Goal: Information Seeking & Learning: Learn about a topic

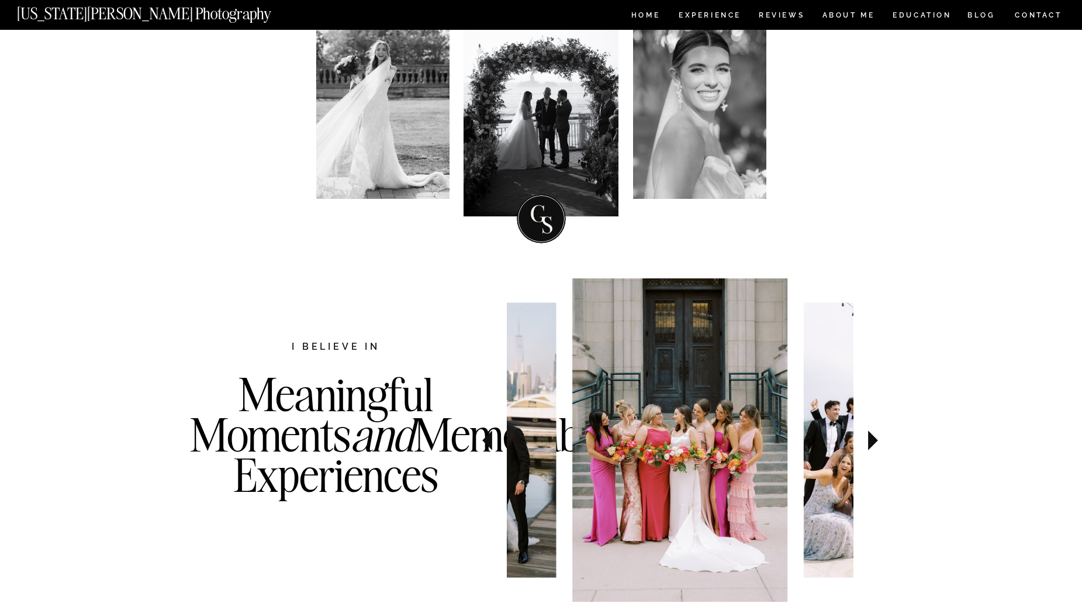
scroll to position [234, 0]
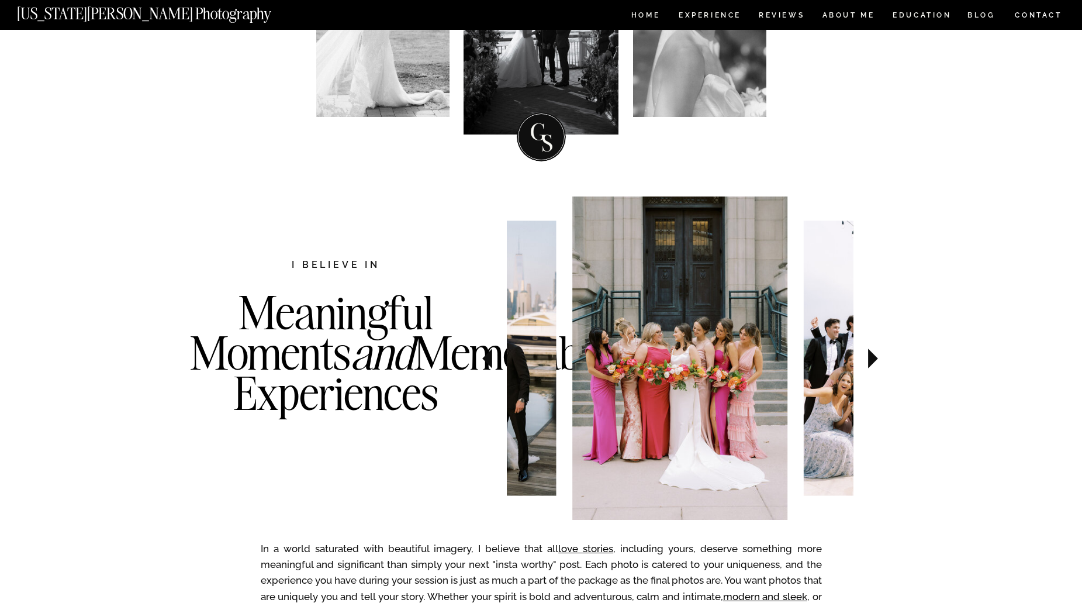
click at [876, 362] on icon at bounding box center [873, 358] width 39 height 41
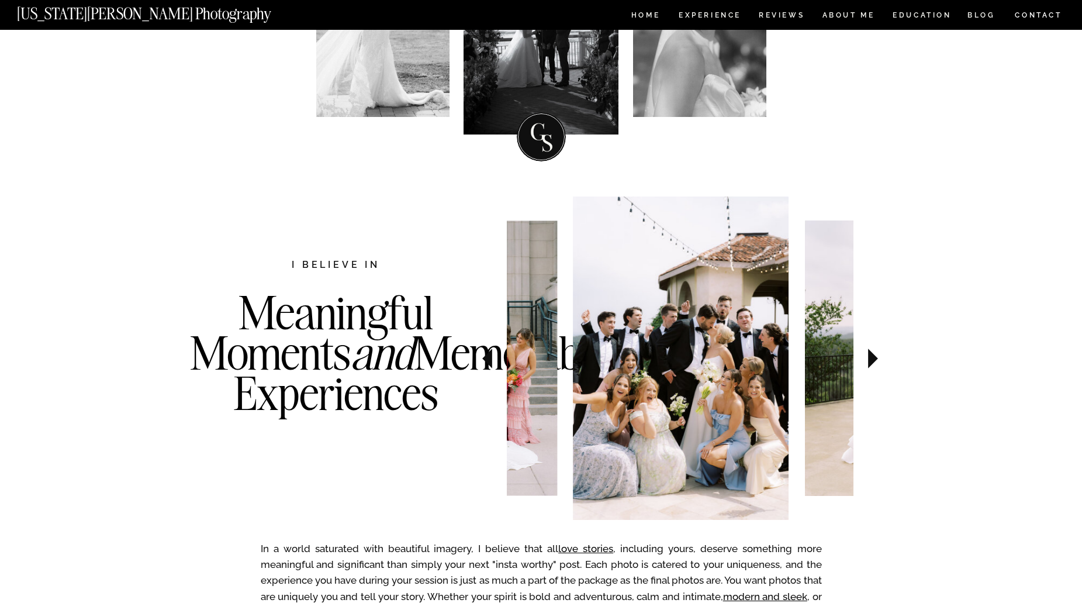
click at [876, 362] on icon at bounding box center [873, 358] width 39 height 41
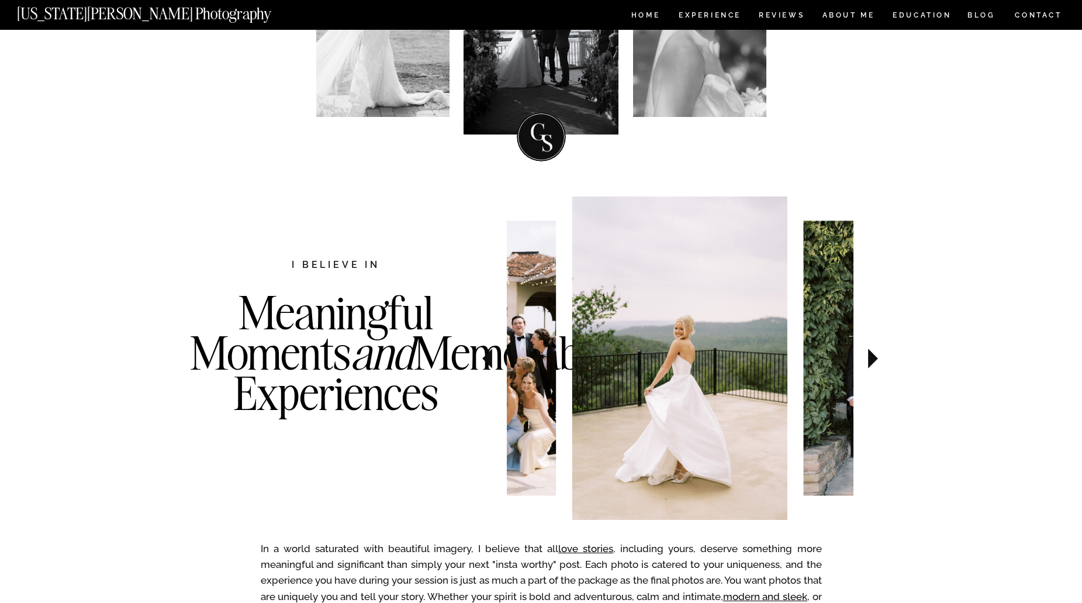
click at [876, 362] on icon at bounding box center [873, 358] width 39 height 41
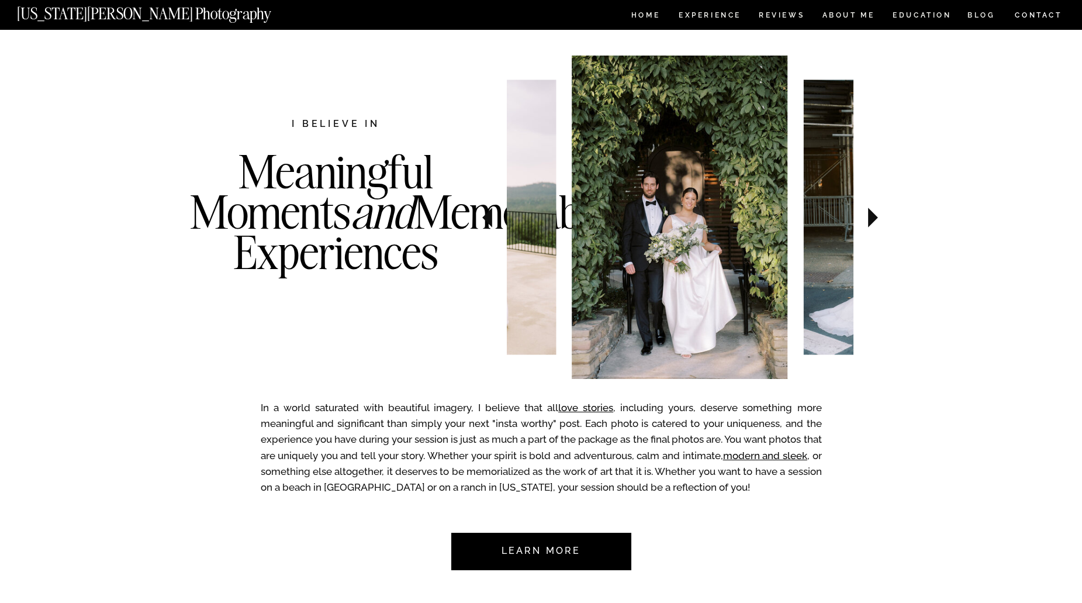
scroll to position [292, 0]
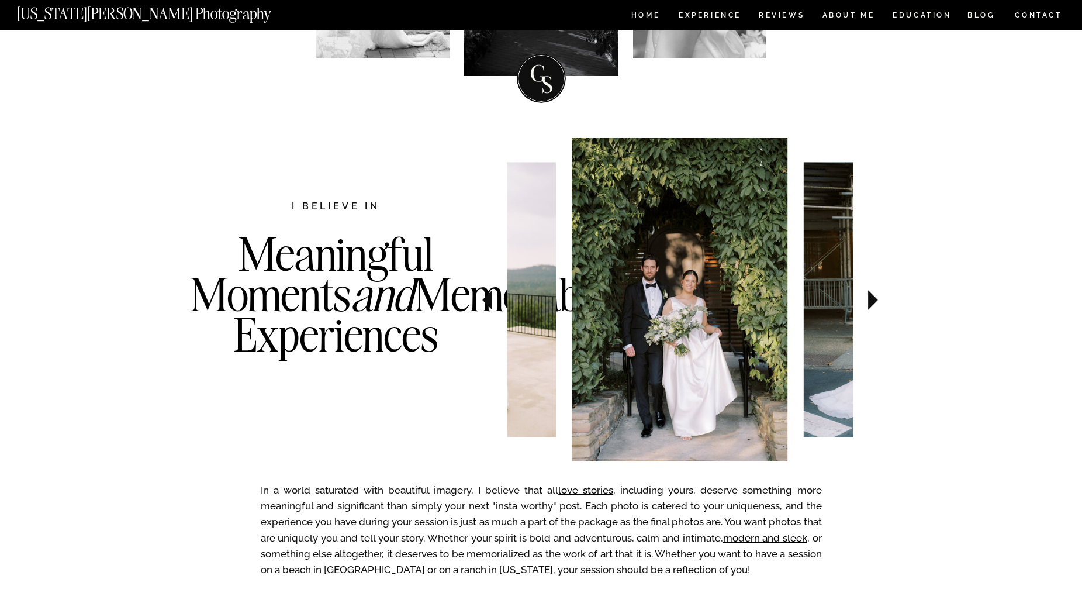
click at [870, 300] on icon at bounding box center [873, 300] width 10 height 20
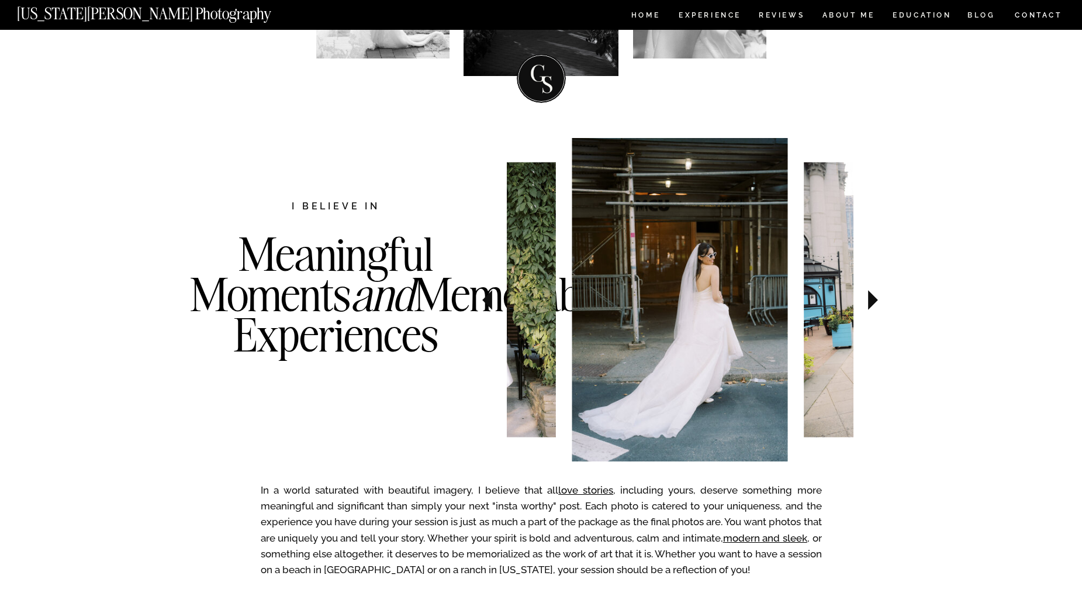
click at [870, 300] on icon at bounding box center [873, 300] width 10 height 20
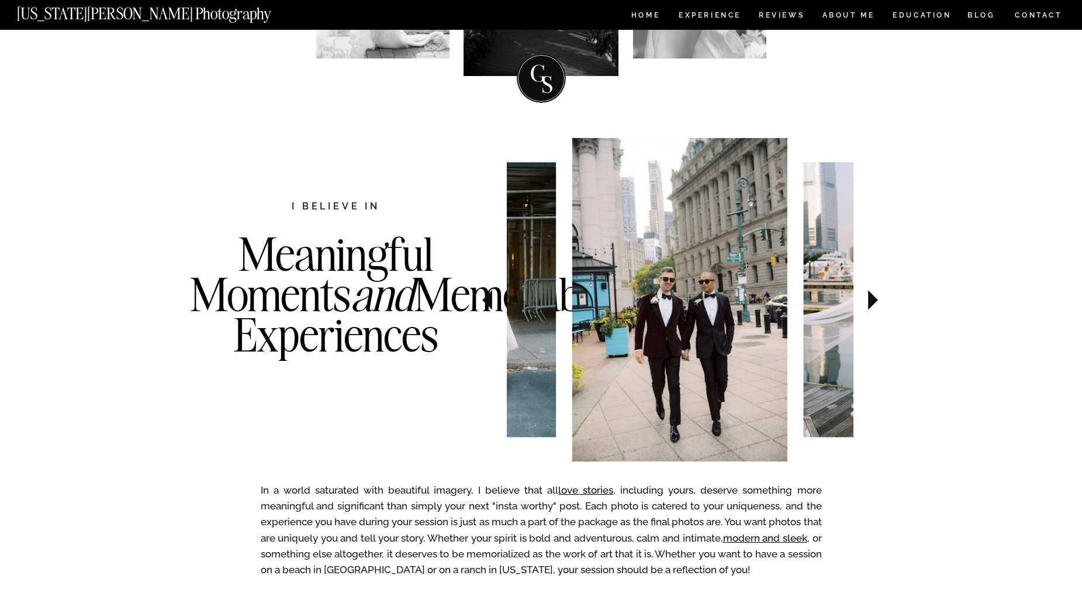
click at [870, 300] on icon at bounding box center [873, 300] width 10 height 20
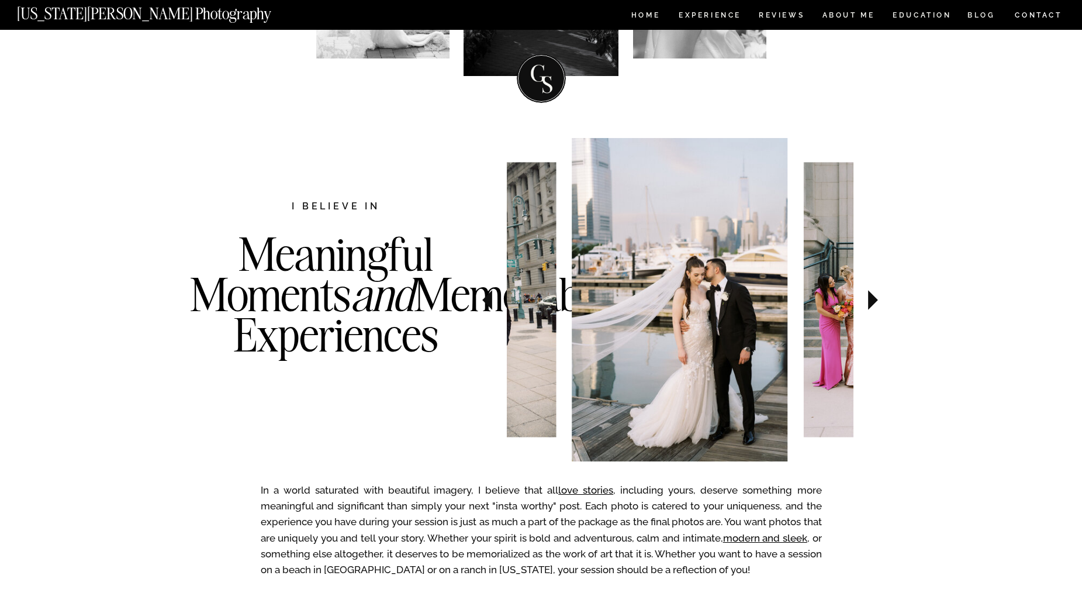
click at [870, 300] on icon at bounding box center [873, 300] width 10 height 20
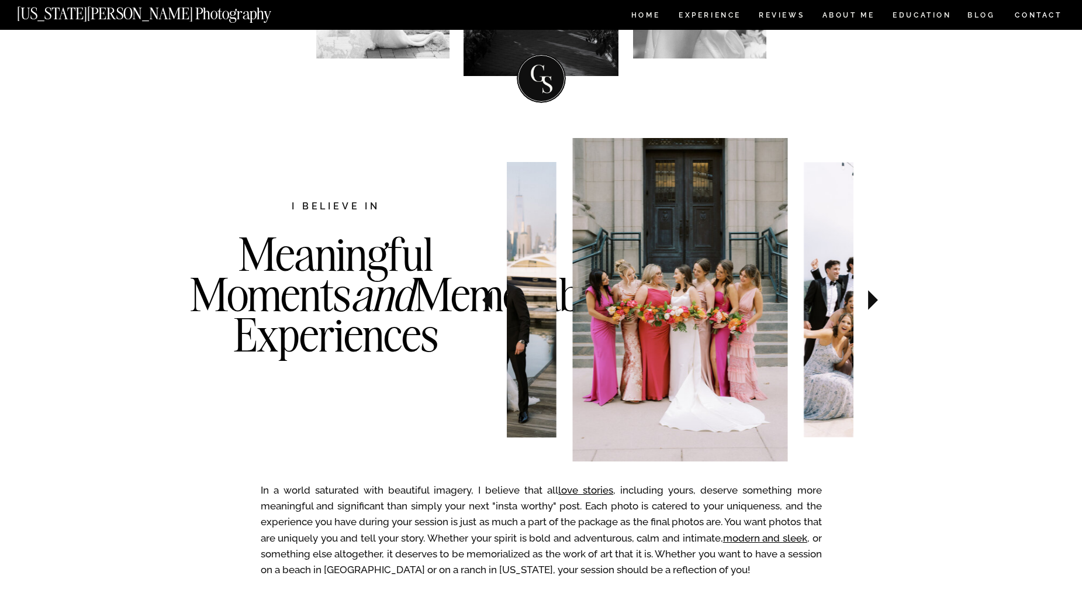
click at [870, 300] on icon at bounding box center [873, 300] width 10 height 20
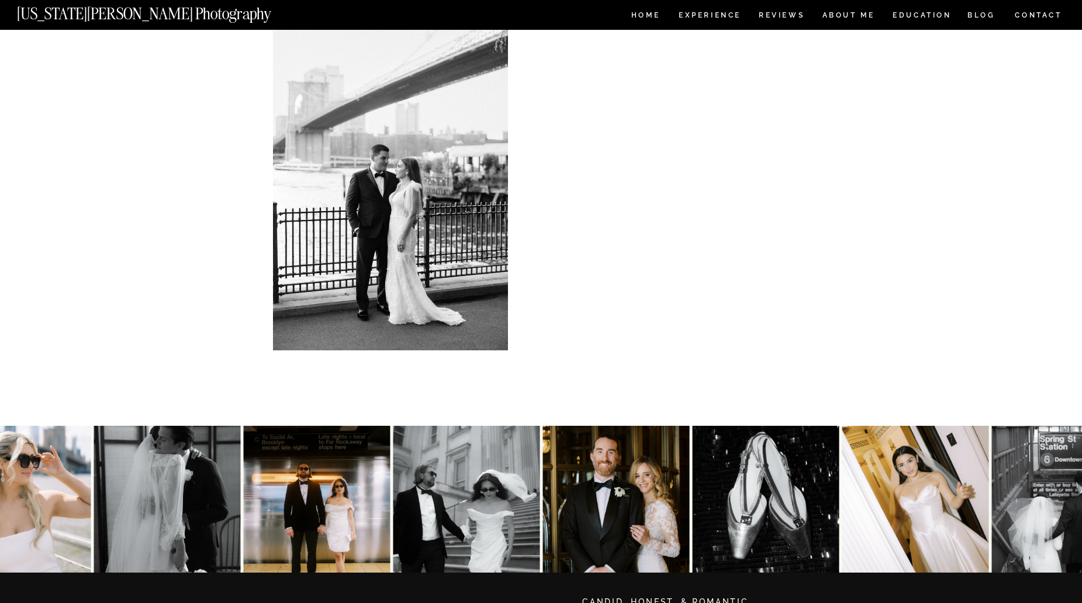
scroll to position [5902, 0]
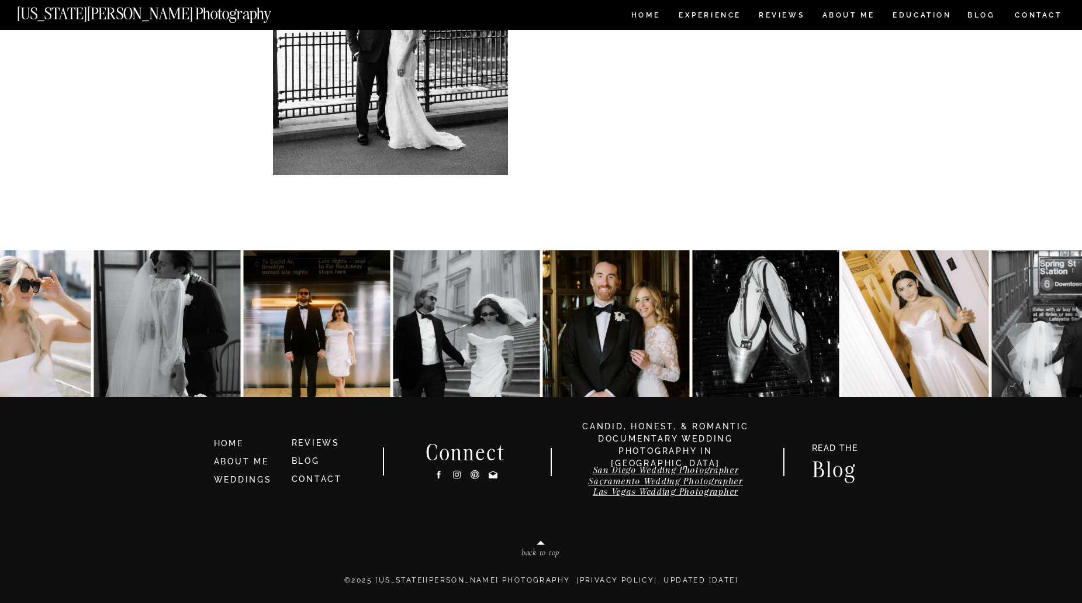
click at [307, 340] on img at bounding box center [316, 323] width 147 height 147
click at [246, 481] on link "WEDDINGS" at bounding box center [243, 479] width 58 height 9
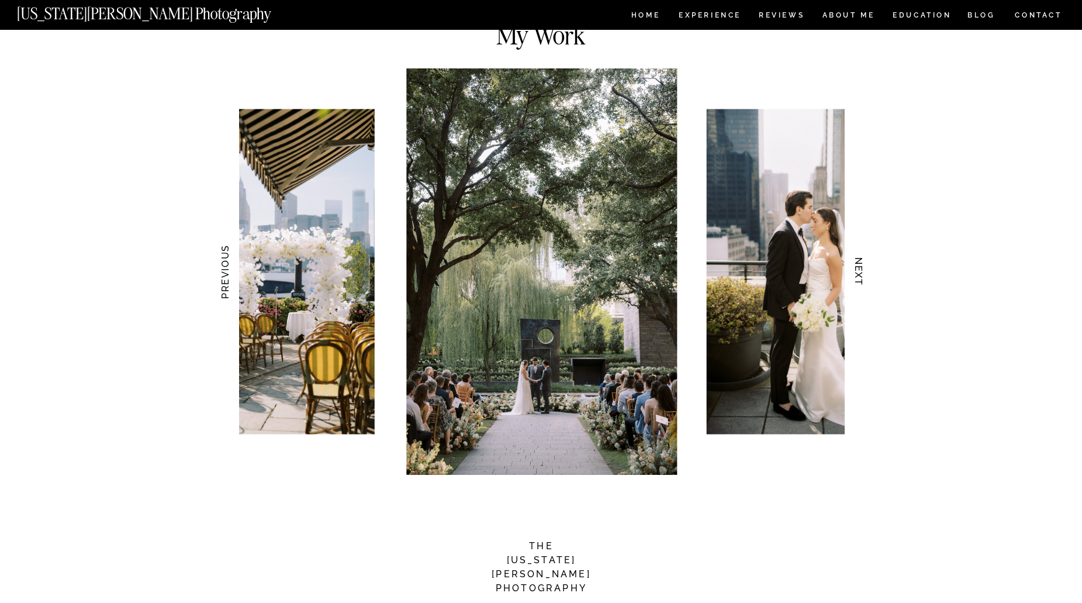
scroll to position [994, 0]
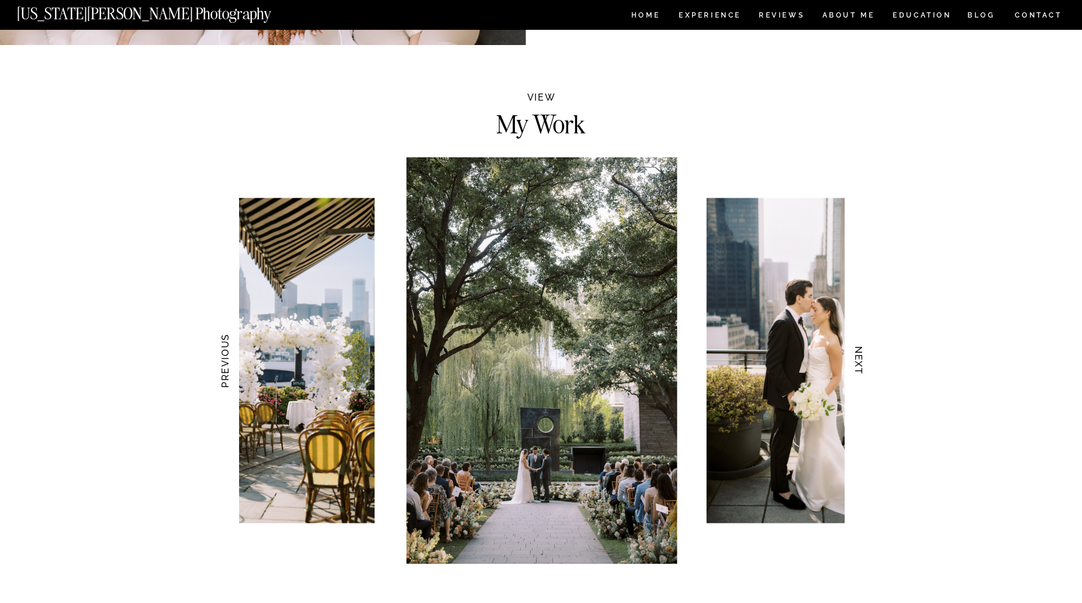
click at [863, 358] on h3 "NEXT" at bounding box center [858, 361] width 12 height 74
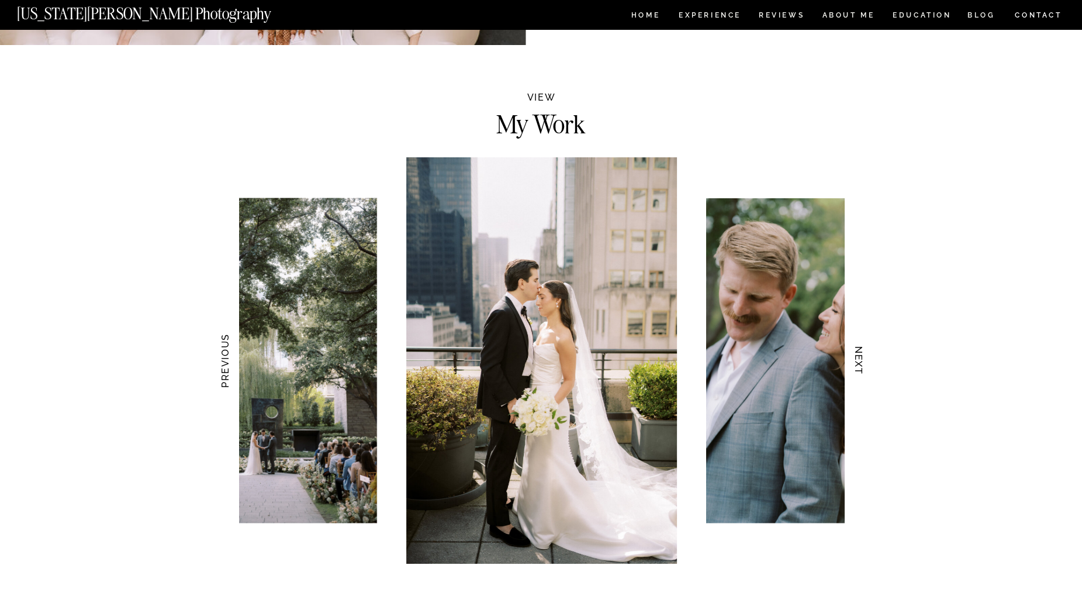
click at [863, 358] on h3 "NEXT" at bounding box center [858, 361] width 12 height 74
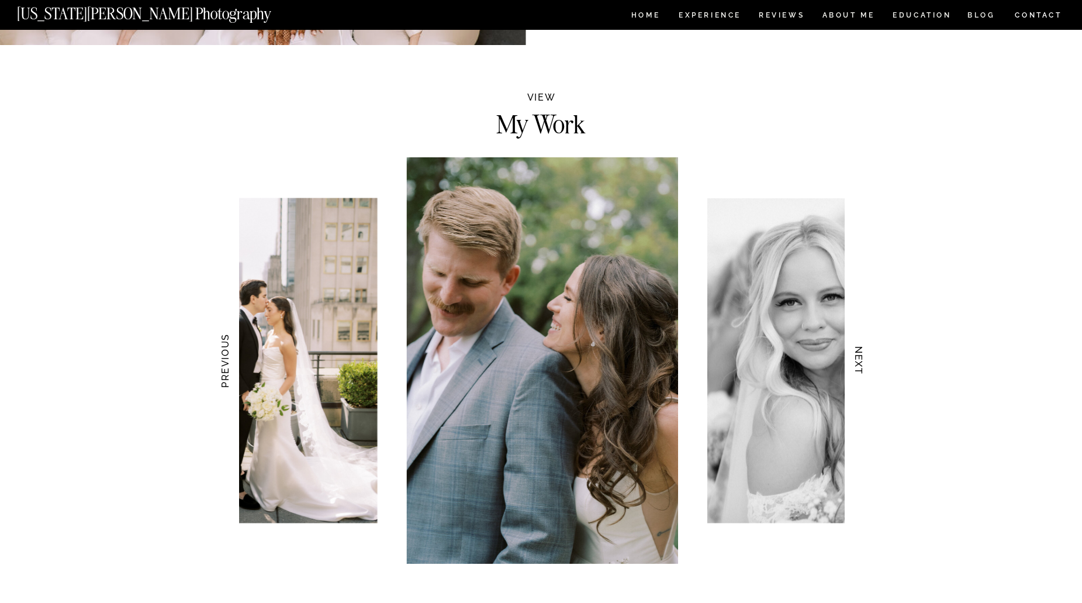
click at [863, 358] on h3 "NEXT" at bounding box center [858, 361] width 12 height 74
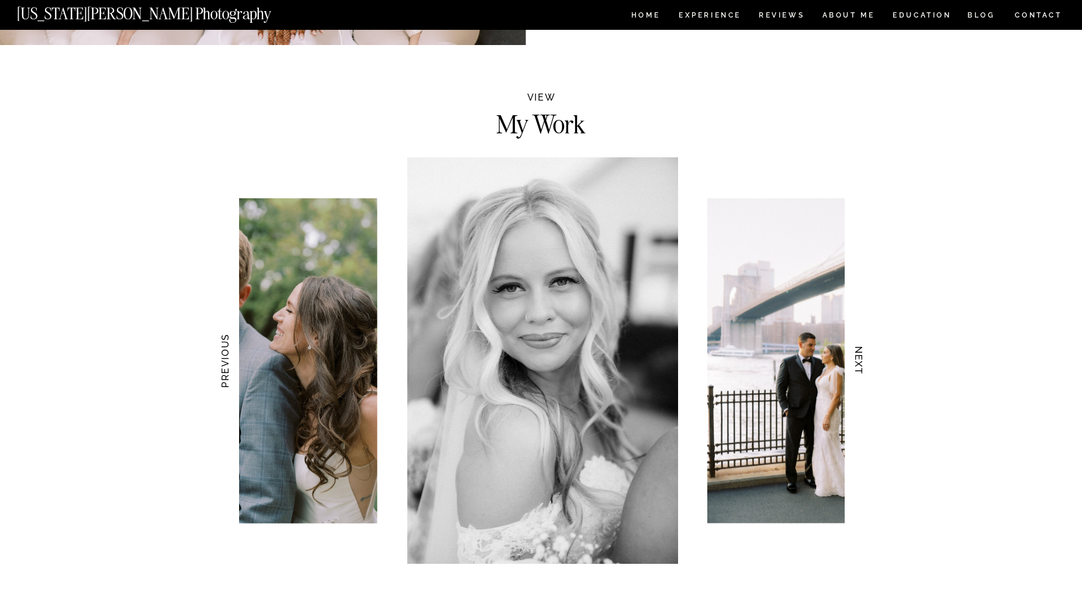
click at [863, 358] on h3 "NEXT" at bounding box center [858, 361] width 12 height 74
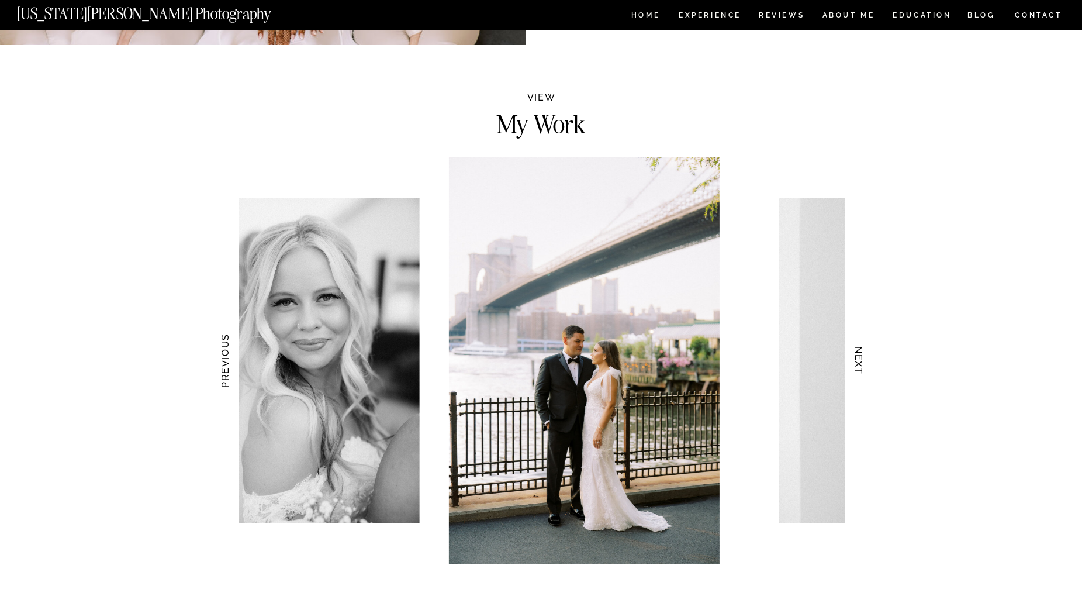
click at [863, 358] on h3 "NEXT" at bounding box center [858, 361] width 12 height 74
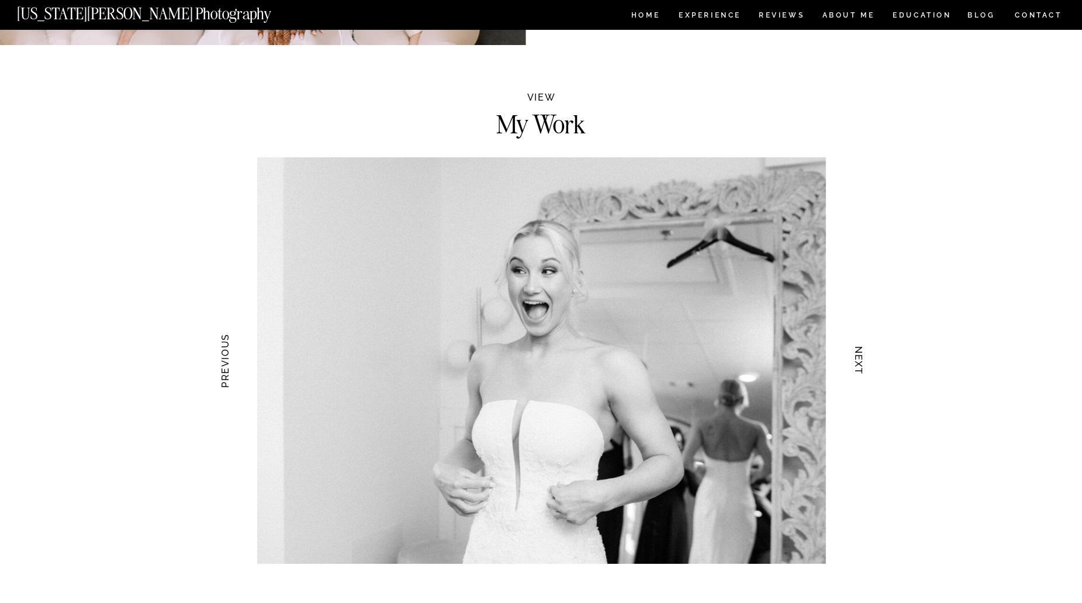
click at [863, 358] on h3 "NEXT" at bounding box center [858, 361] width 12 height 74
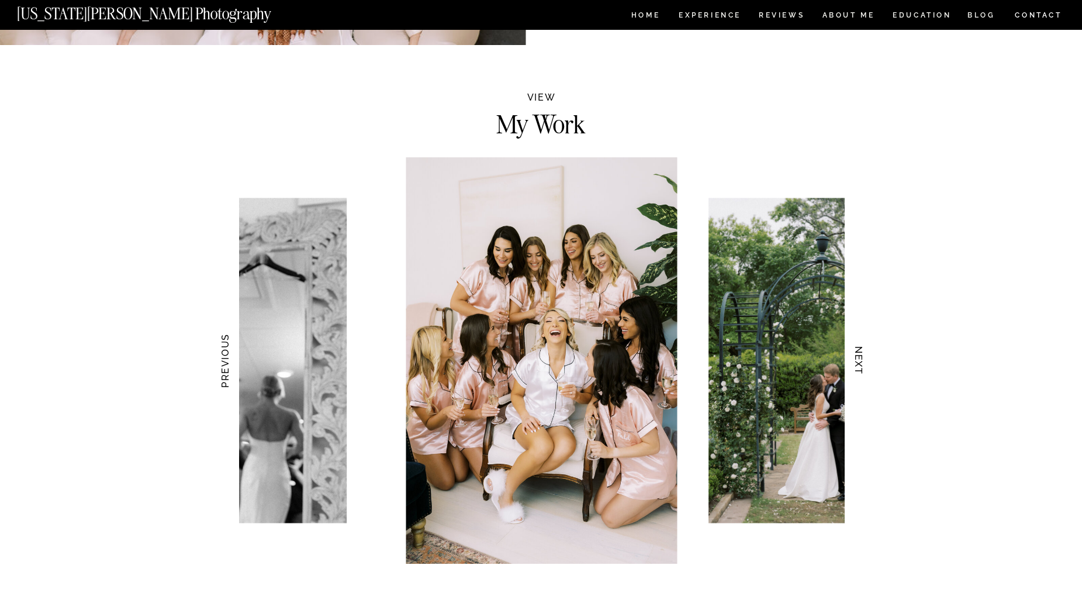
click at [863, 358] on h3 "NEXT" at bounding box center [858, 361] width 12 height 74
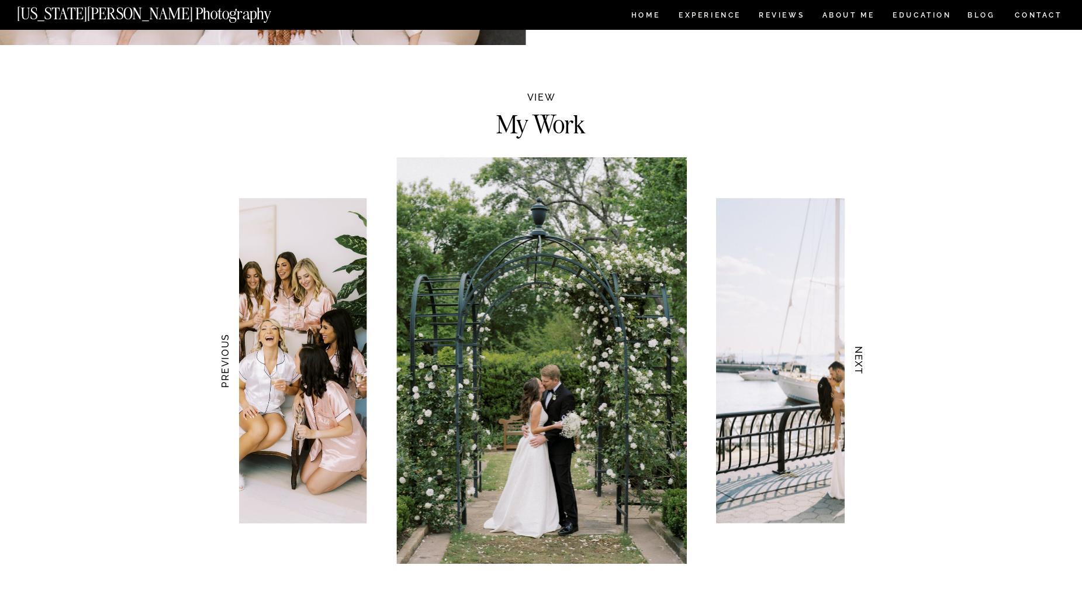
click at [863, 358] on h3 "NEXT" at bounding box center [858, 361] width 12 height 74
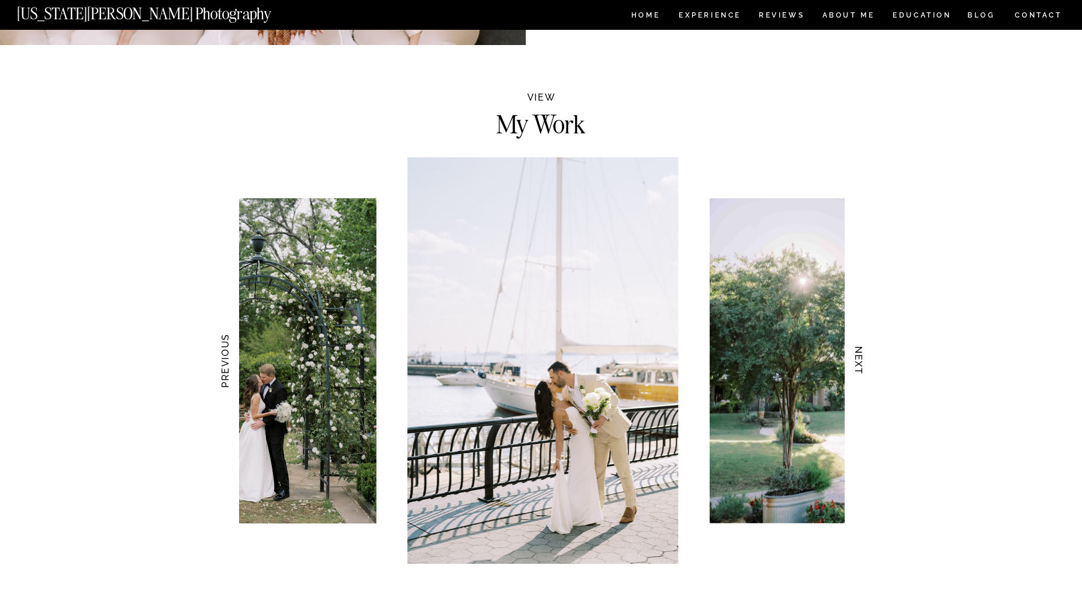
click at [863, 358] on h3 "NEXT" at bounding box center [858, 361] width 12 height 74
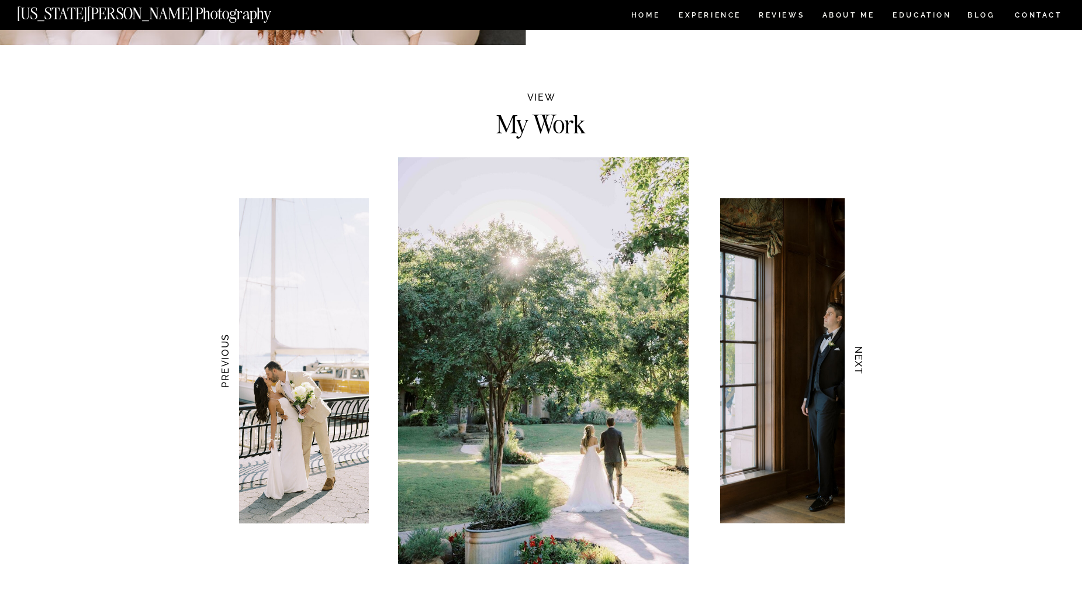
click at [863, 358] on h3 "NEXT" at bounding box center [858, 361] width 12 height 74
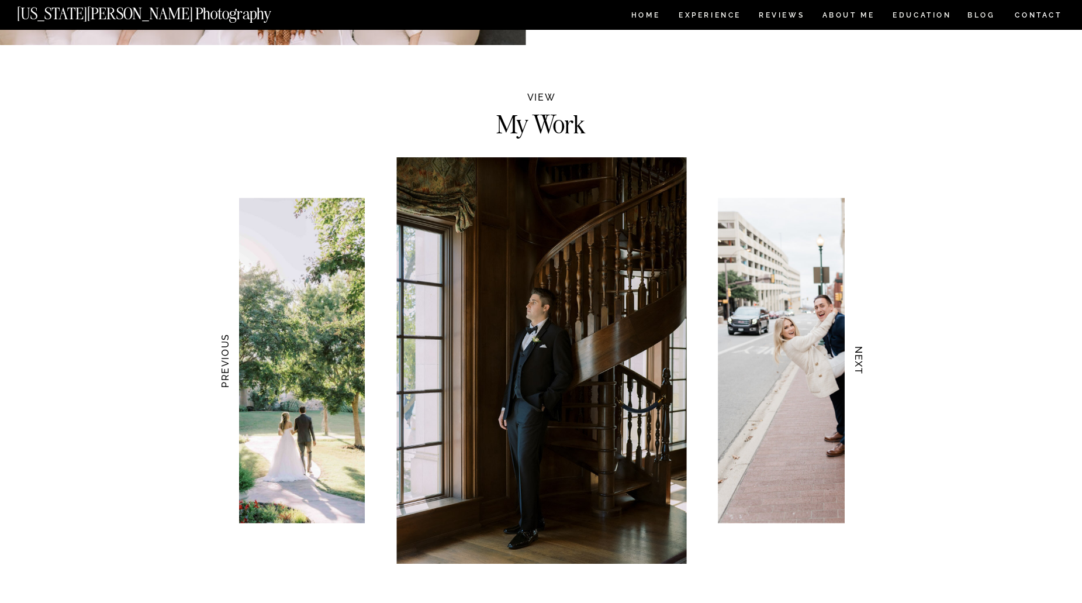
click at [863, 358] on h3 "NEXT" at bounding box center [858, 361] width 12 height 74
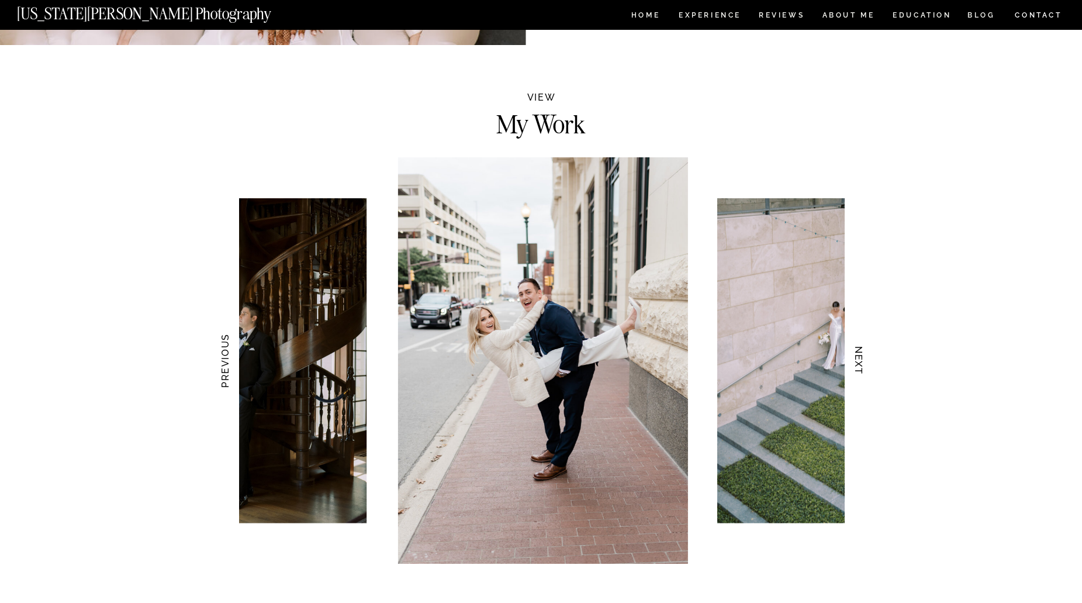
click at [863, 358] on h3 "NEXT" at bounding box center [858, 361] width 12 height 74
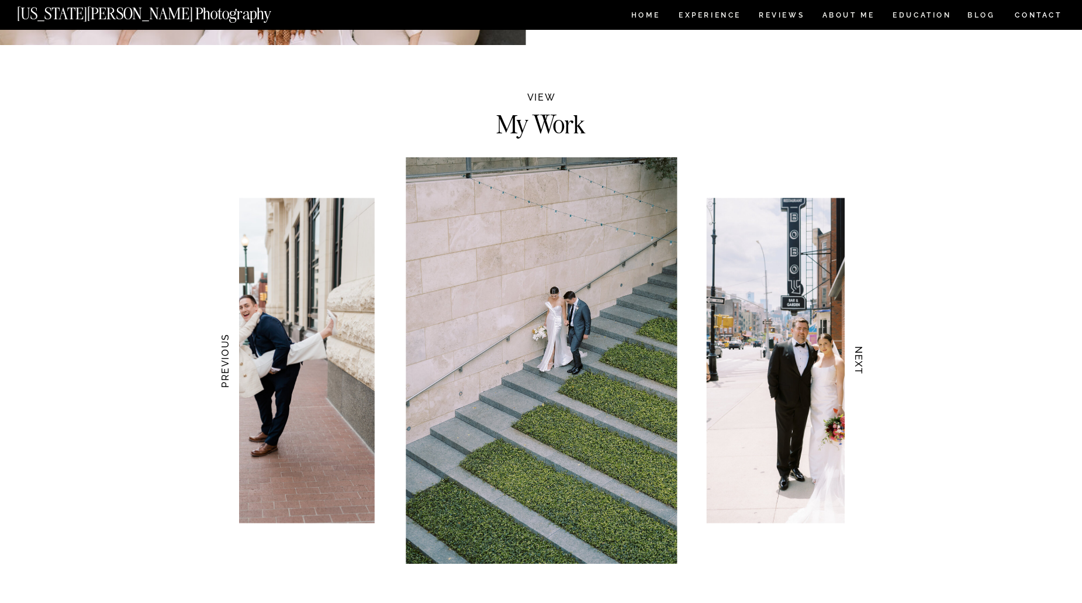
click at [863, 358] on h3 "NEXT" at bounding box center [858, 361] width 12 height 74
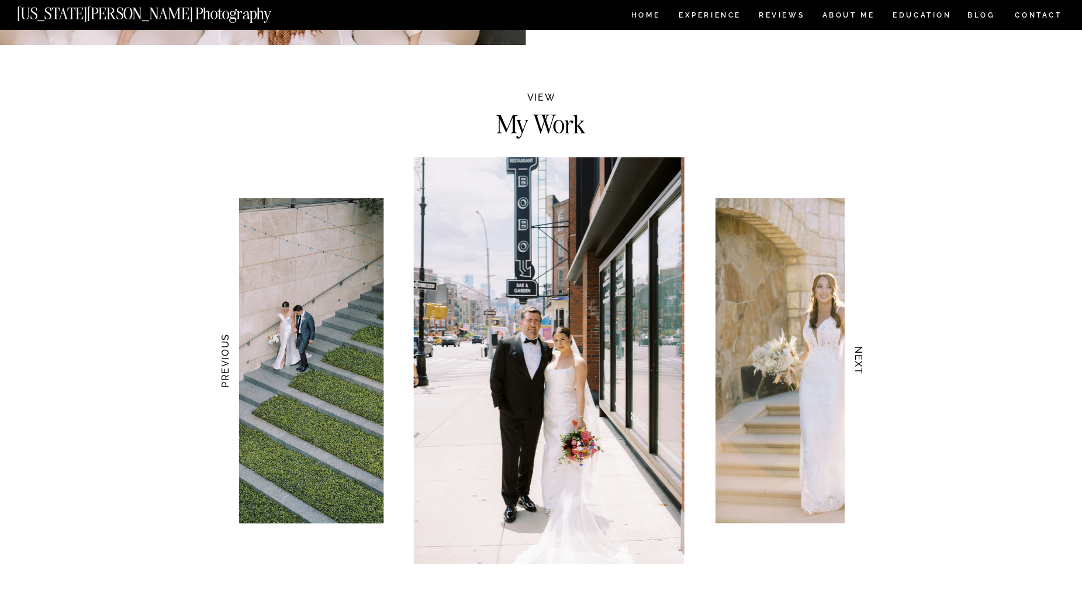
click at [863, 358] on h3 "NEXT" at bounding box center [858, 361] width 12 height 74
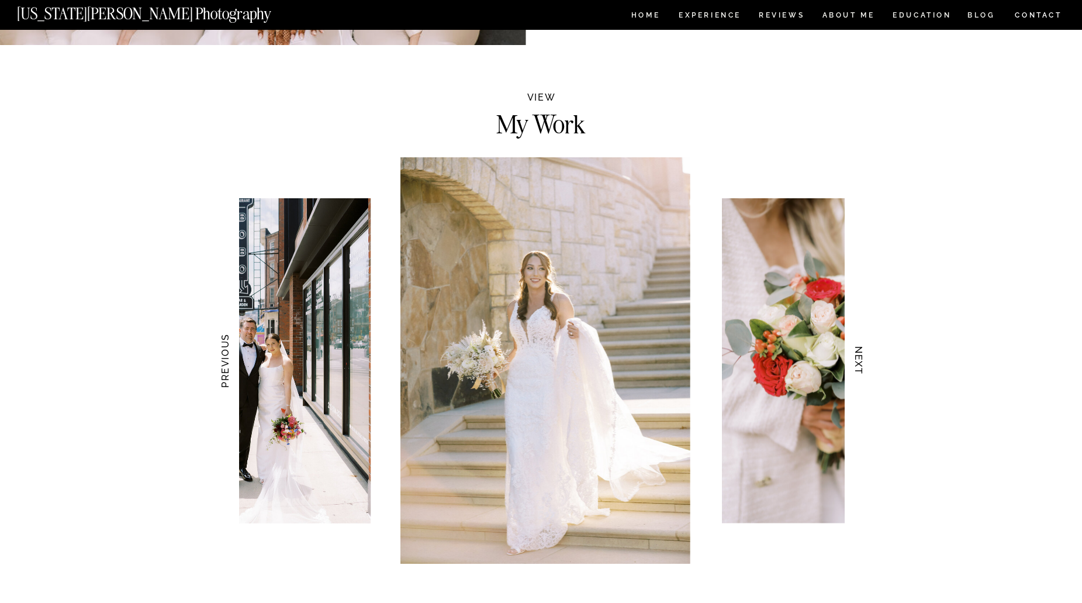
click at [863, 358] on h3 "NEXT" at bounding box center [858, 361] width 12 height 74
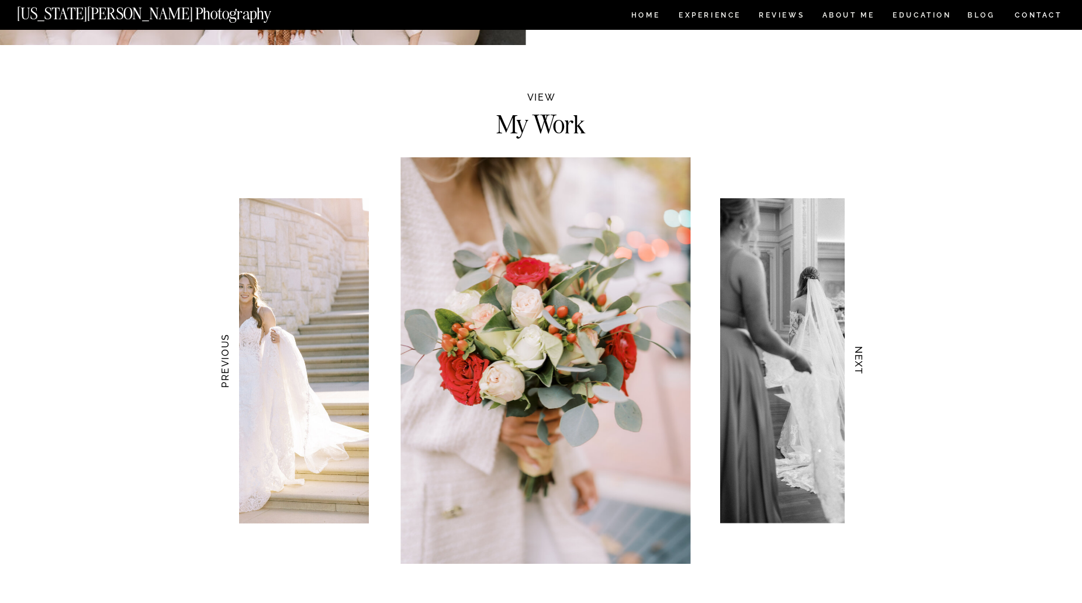
click at [863, 358] on h3 "NEXT" at bounding box center [858, 361] width 12 height 74
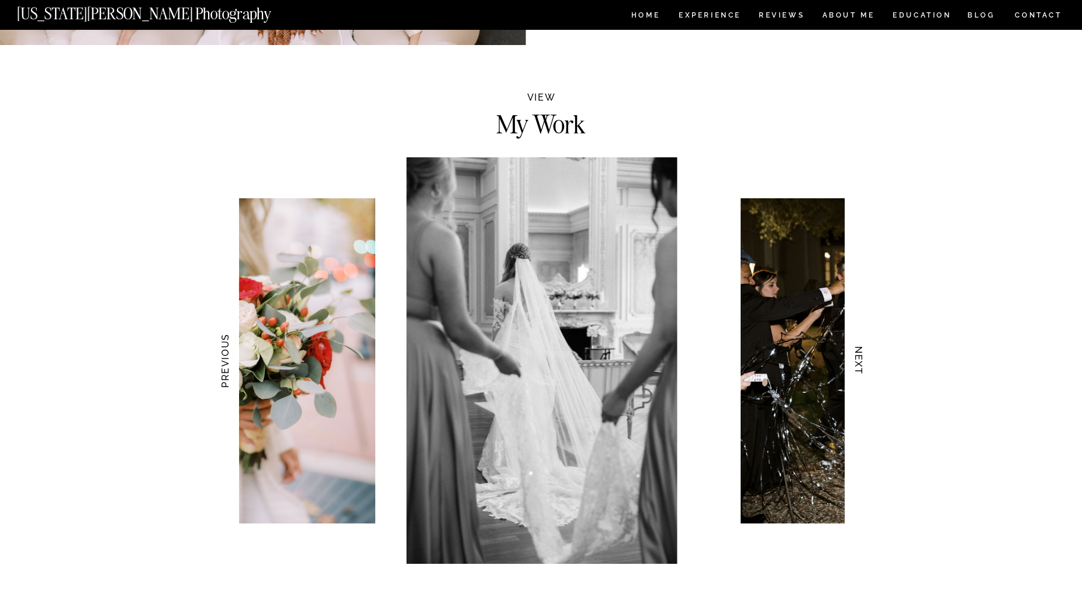
click at [863, 358] on h3 "NEXT" at bounding box center [858, 361] width 12 height 74
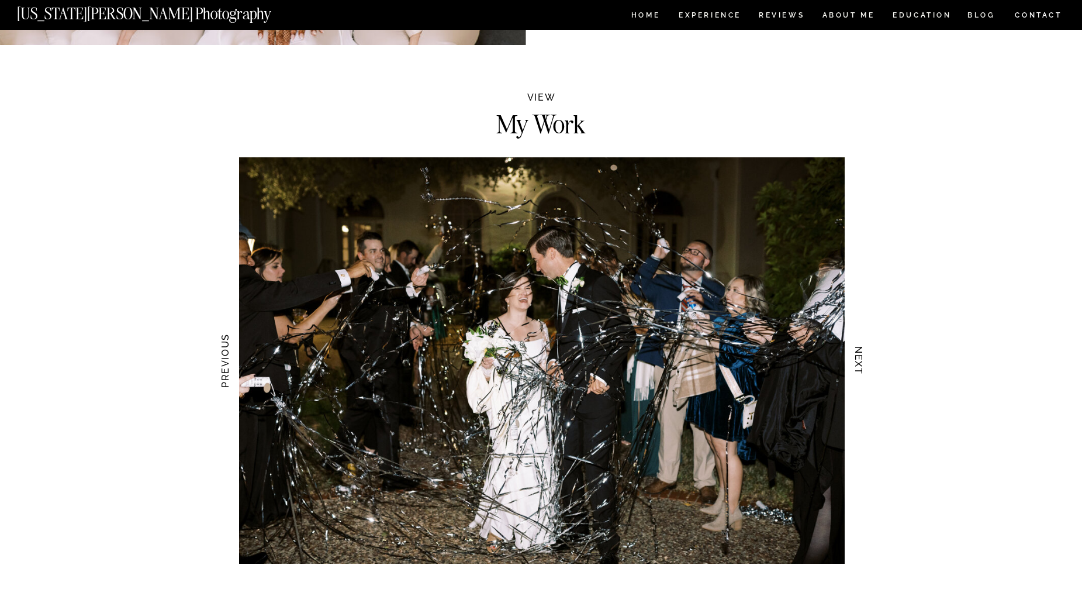
click at [863, 358] on h3 "NEXT" at bounding box center [858, 361] width 12 height 74
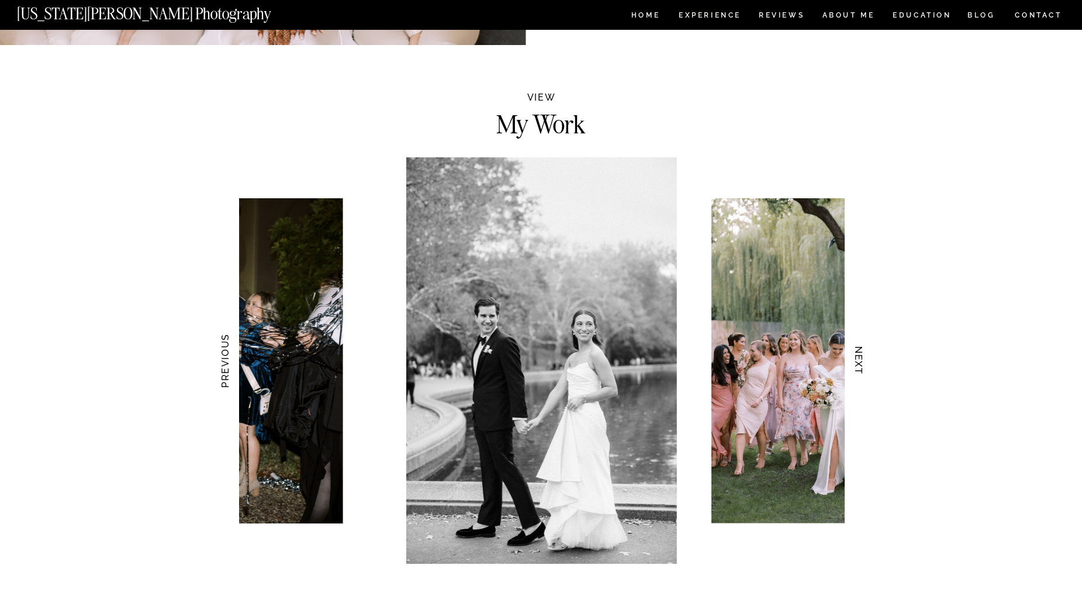
click at [863, 358] on h3 "NEXT" at bounding box center [858, 361] width 12 height 74
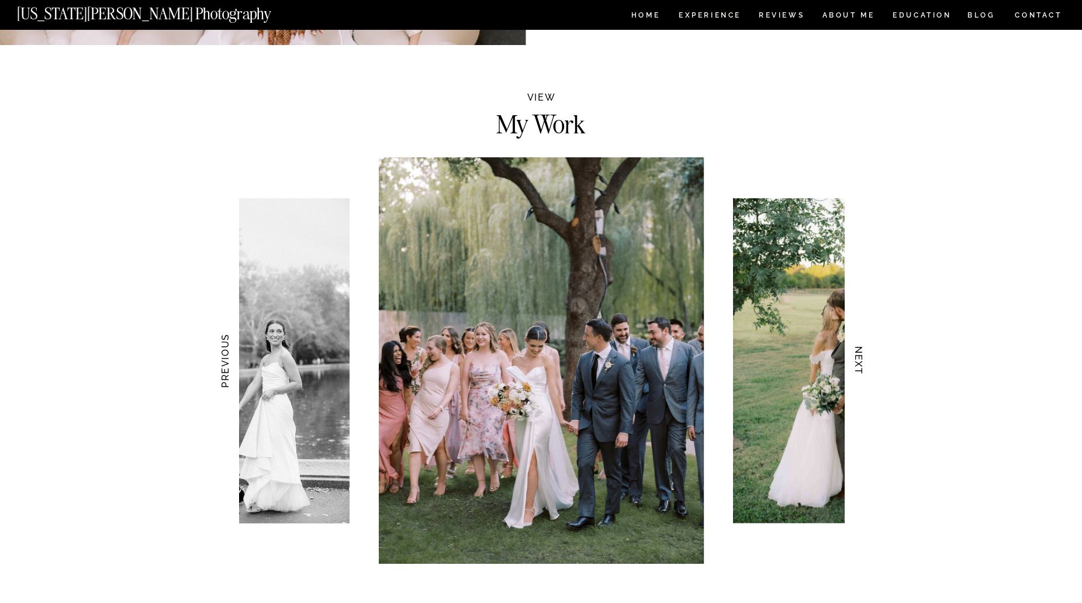
click at [863, 358] on h3 "NEXT" at bounding box center [858, 361] width 12 height 74
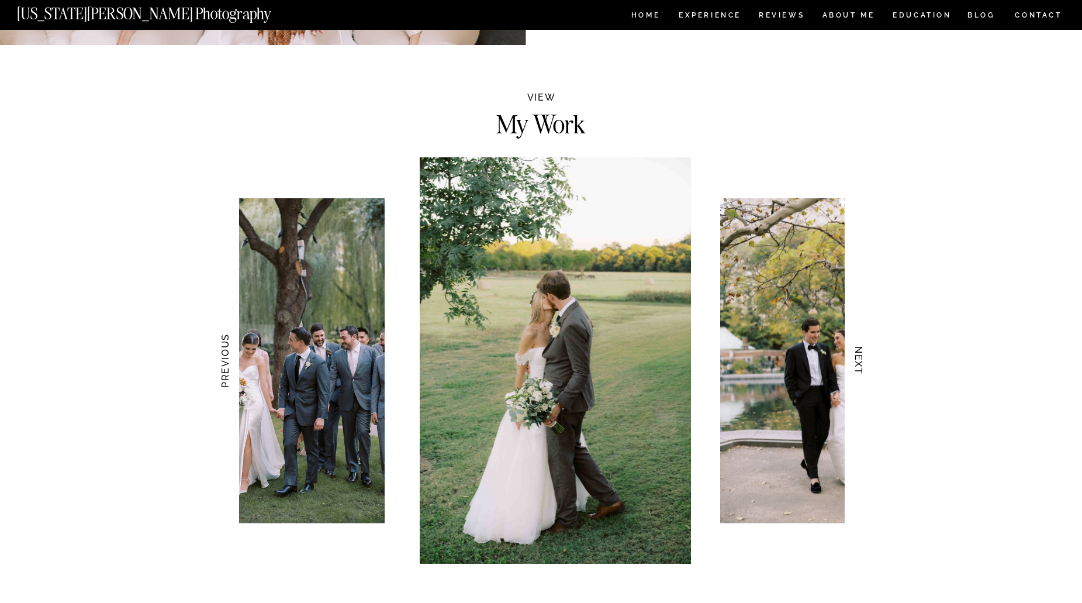
click at [863, 358] on h3 "NEXT" at bounding box center [858, 361] width 12 height 74
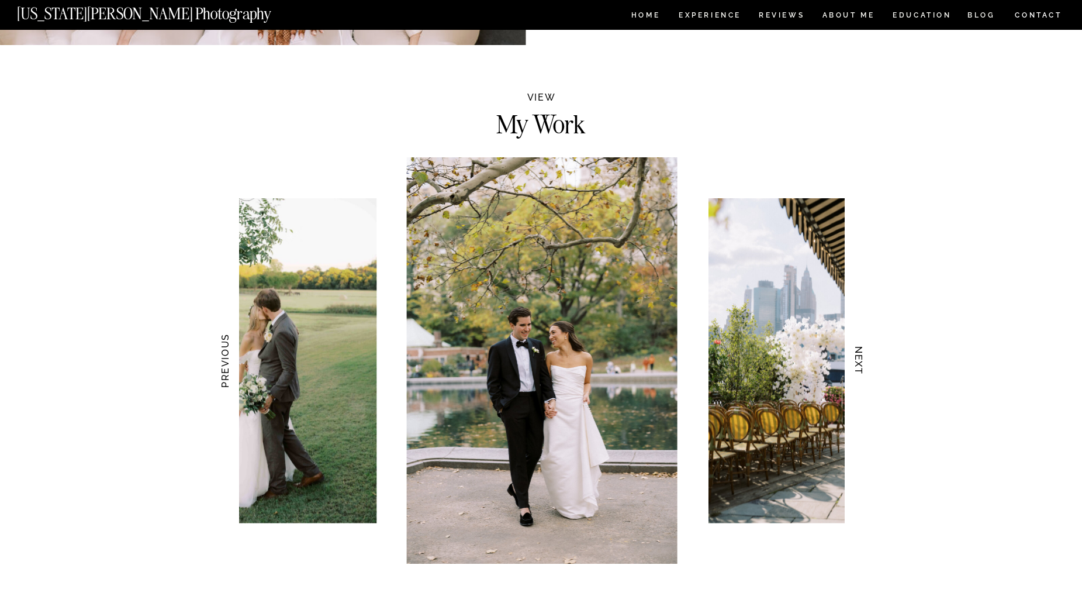
click at [863, 358] on h3 "NEXT" at bounding box center [858, 361] width 12 height 74
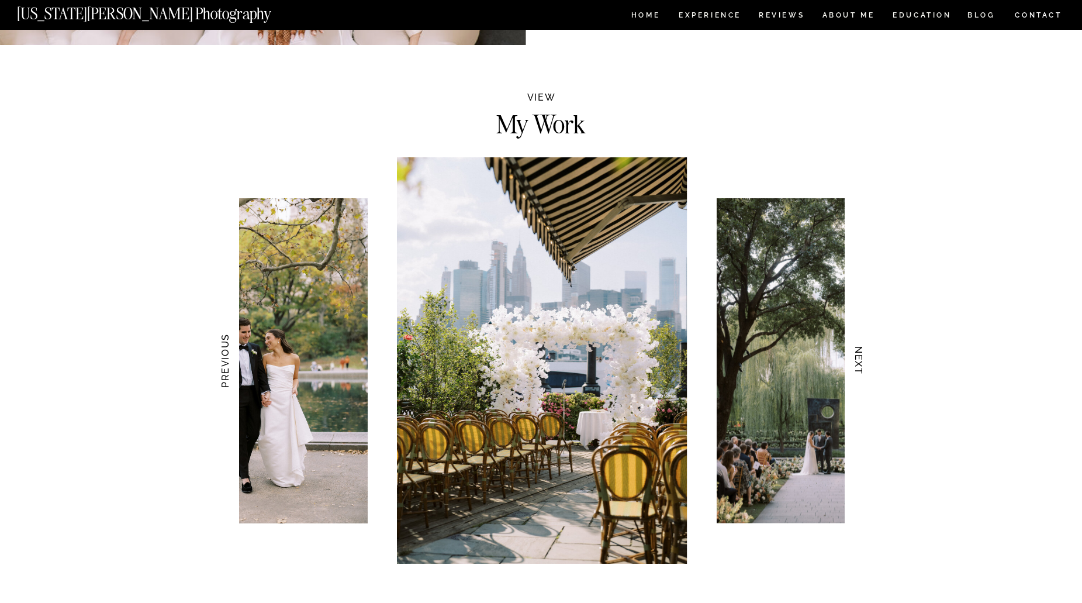
click at [863, 358] on h3 "NEXT" at bounding box center [858, 361] width 12 height 74
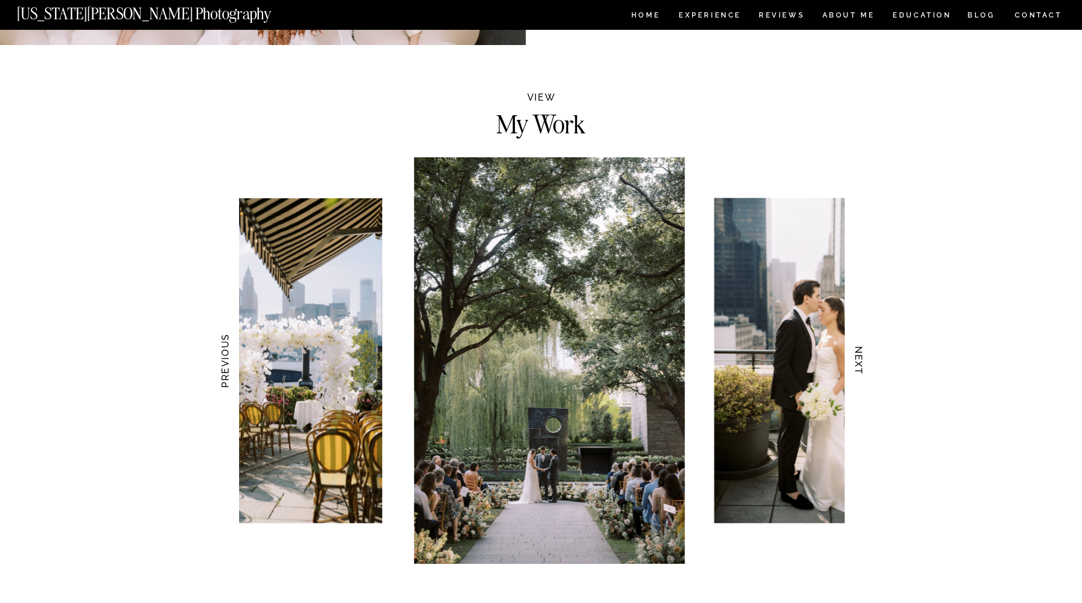
click at [863, 358] on h3 "NEXT" at bounding box center [858, 361] width 12 height 74
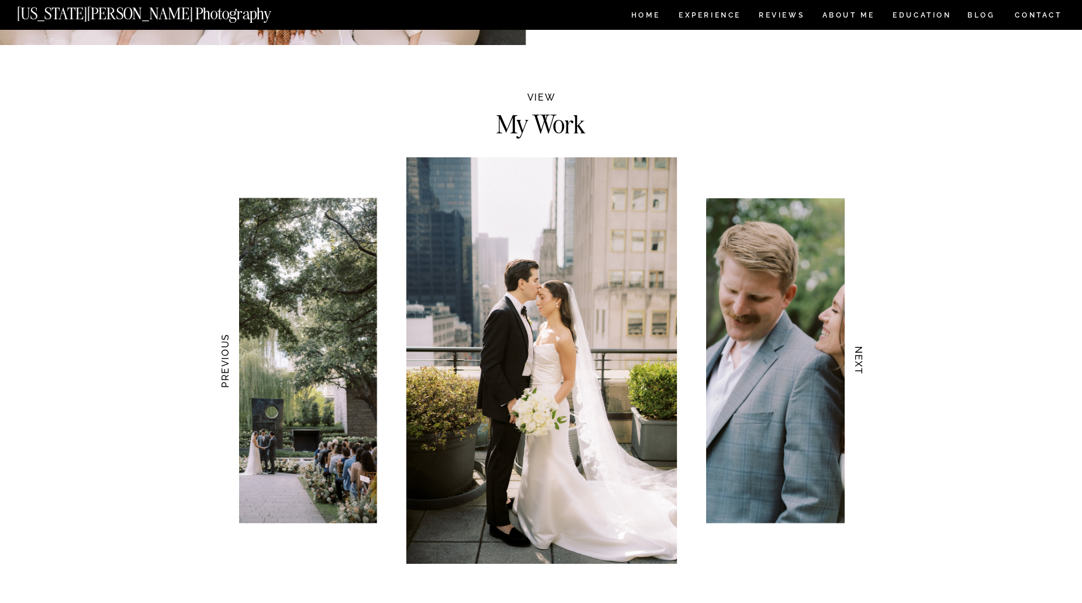
click at [863, 358] on h3 "NEXT" at bounding box center [858, 361] width 12 height 74
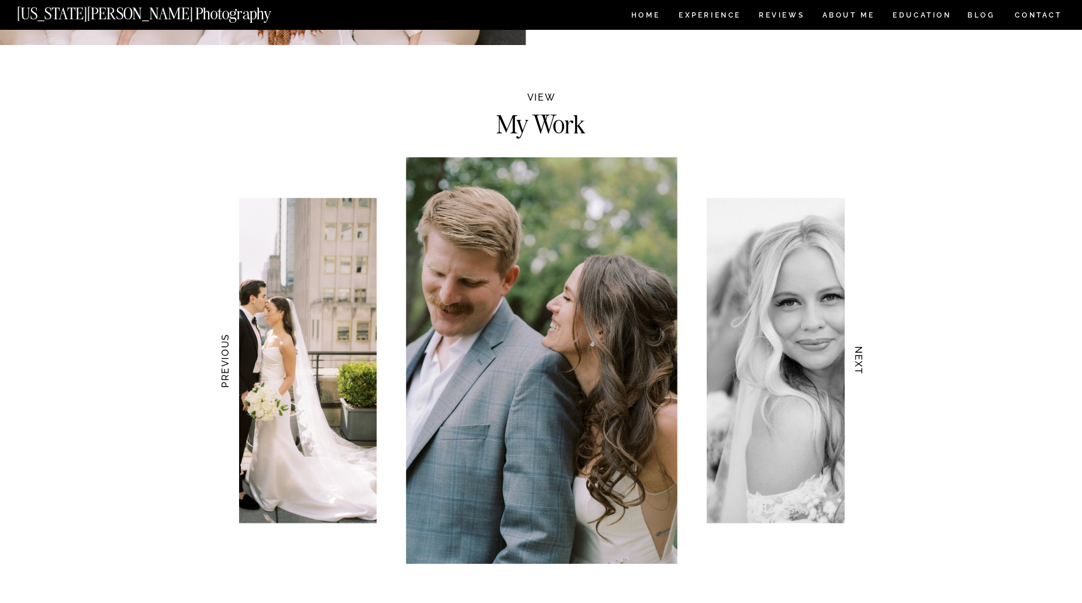
click at [863, 358] on h3 "NEXT" at bounding box center [858, 361] width 12 height 74
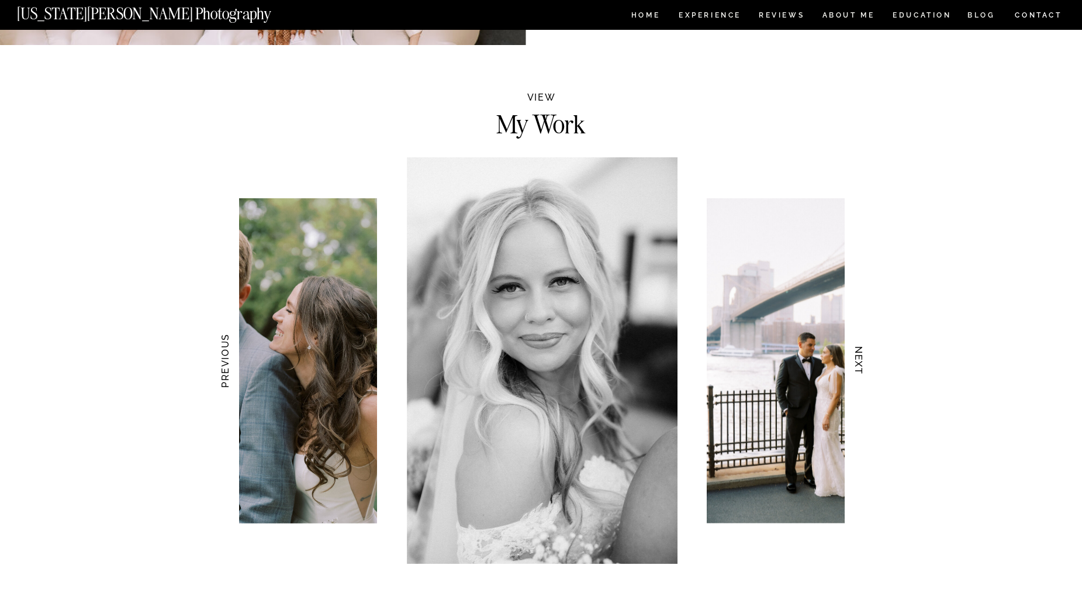
click at [863, 358] on h3 "NEXT" at bounding box center [858, 361] width 12 height 74
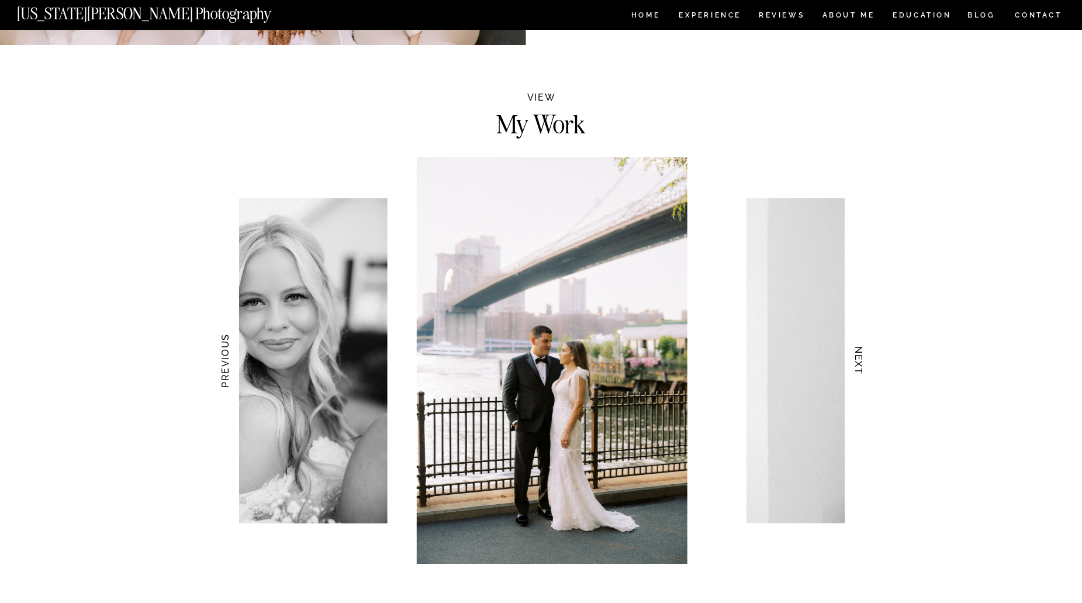
click at [863, 358] on h3 "NEXT" at bounding box center [858, 361] width 12 height 74
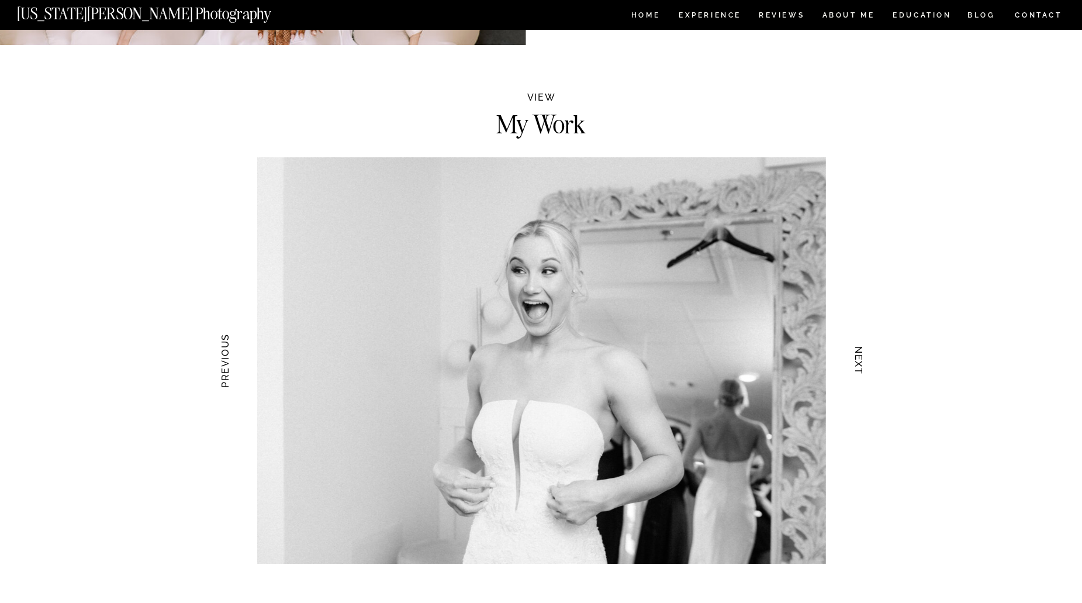
click at [863, 358] on h3 "NEXT" at bounding box center [858, 361] width 12 height 74
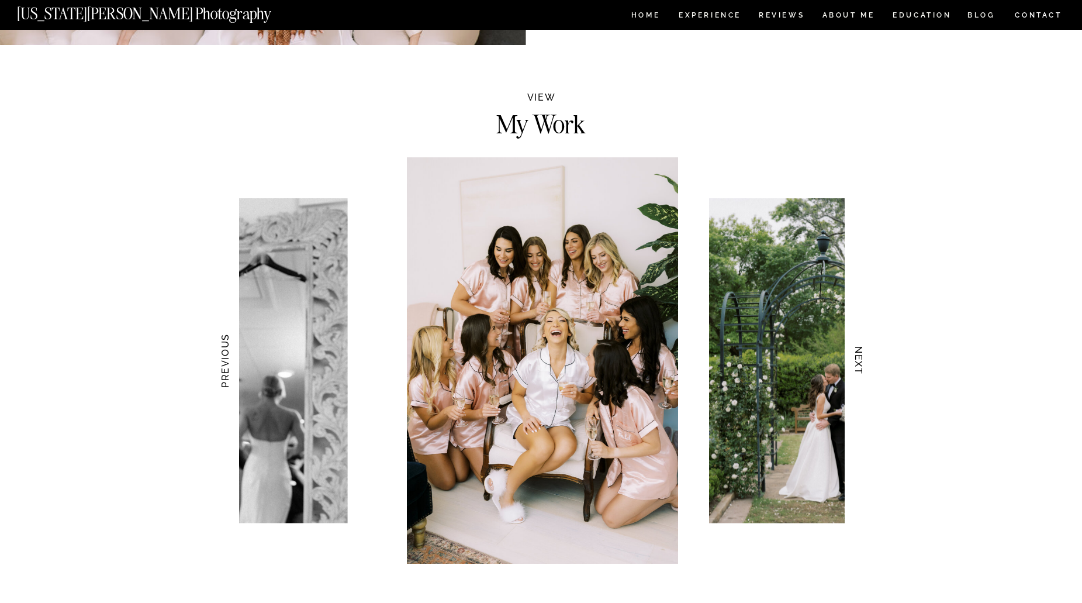
click at [863, 358] on h3 "NEXT" at bounding box center [858, 361] width 12 height 74
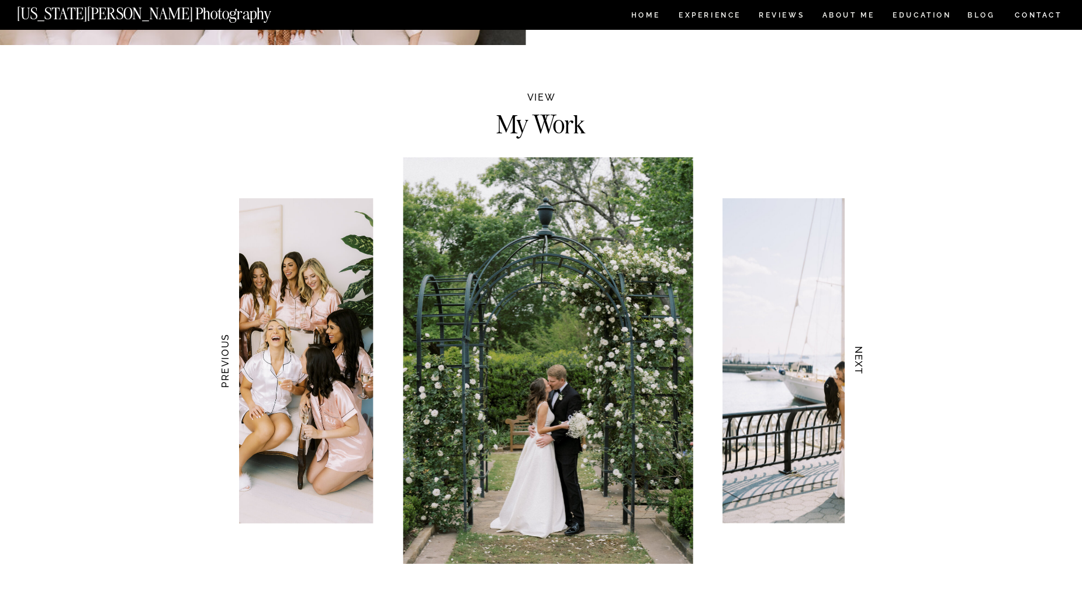
click at [863, 358] on h3 "NEXT" at bounding box center [858, 361] width 12 height 74
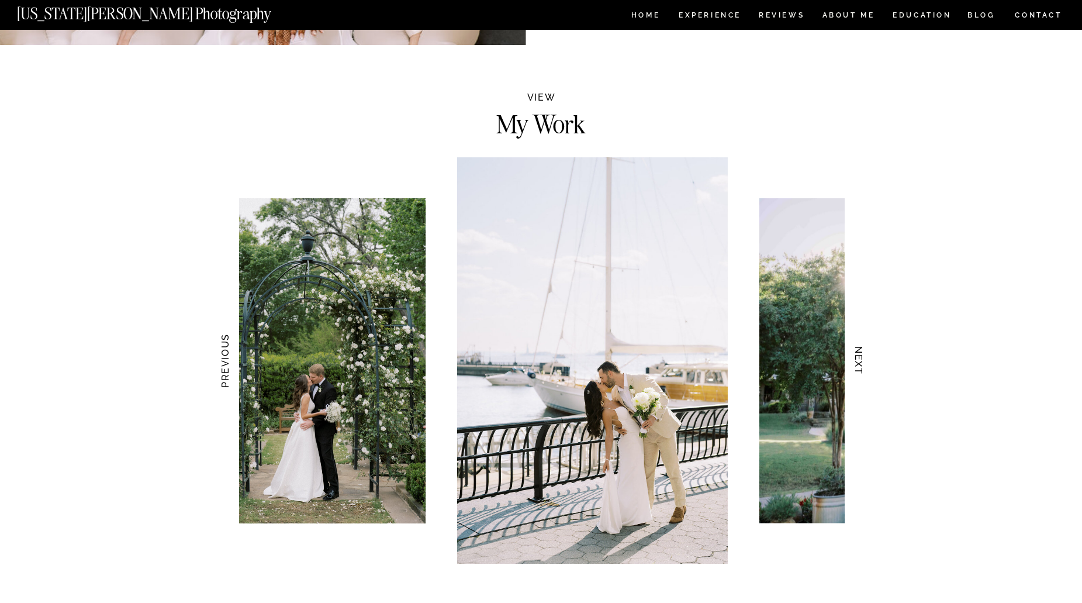
click at [863, 358] on h3 "NEXT" at bounding box center [858, 361] width 12 height 74
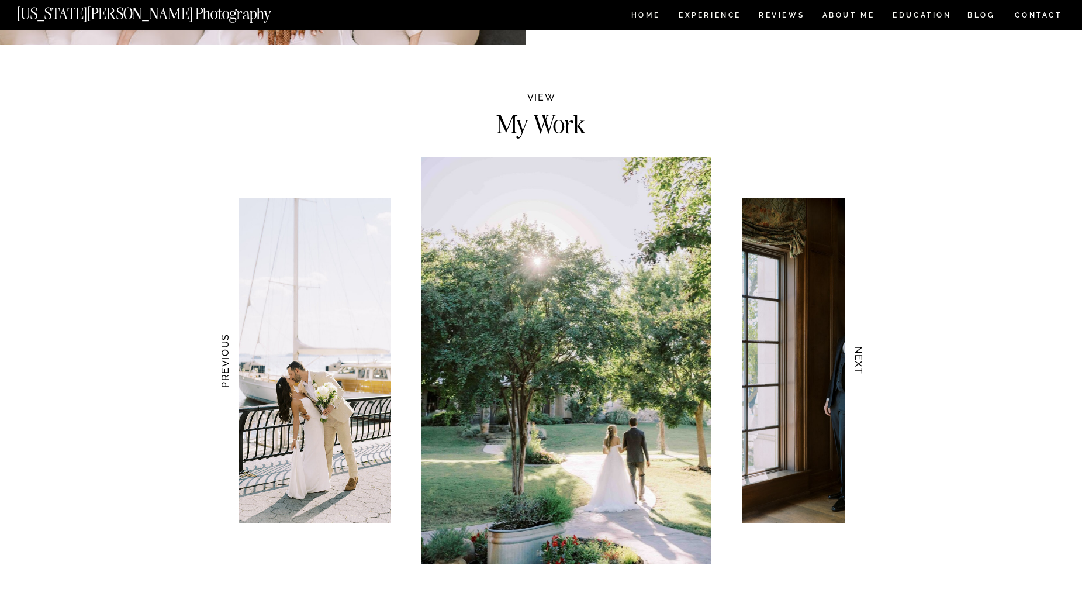
click at [863, 358] on h3 "NEXT" at bounding box center [858, 361] width 12 height 74
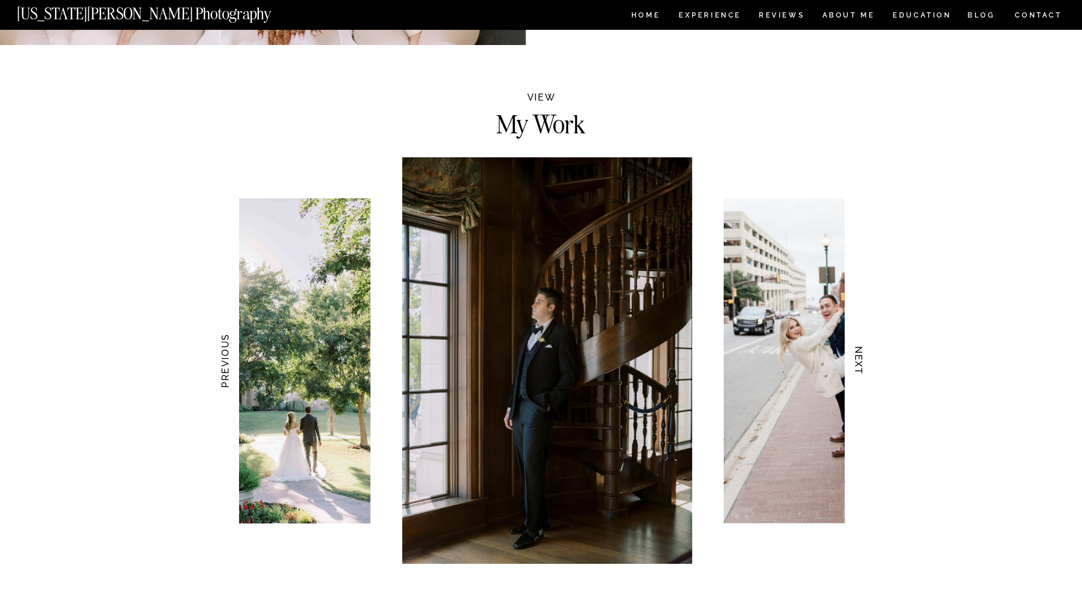
click at [863, 358] on h3 "NEXT" at bounding box center [858, 361] width 12 height 74
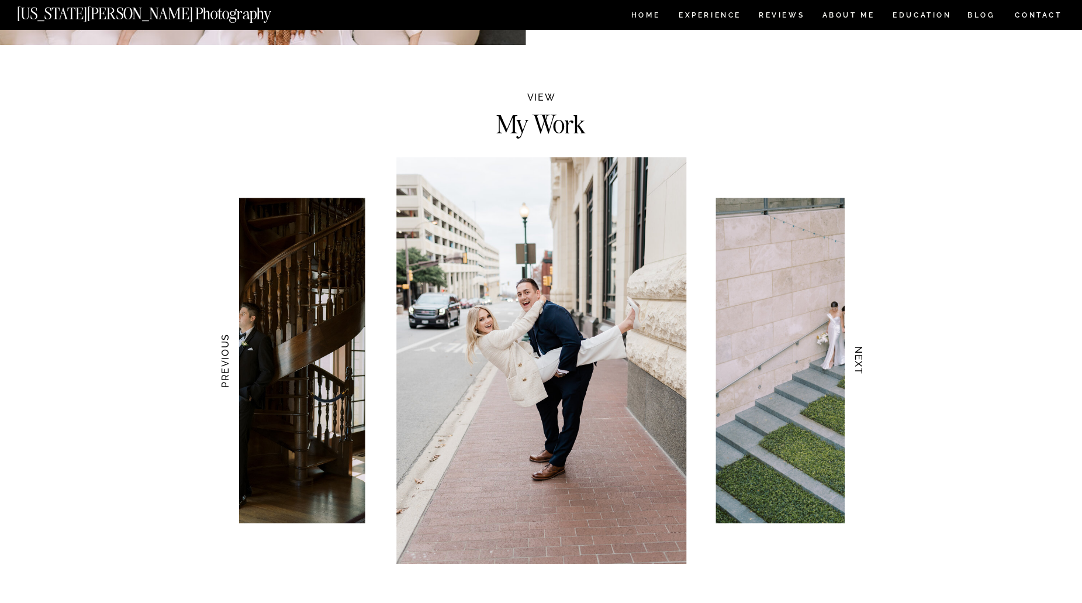
click at [863, 358] on h3 "NEXT" at bounding box center [858, 361] width 12 height 74
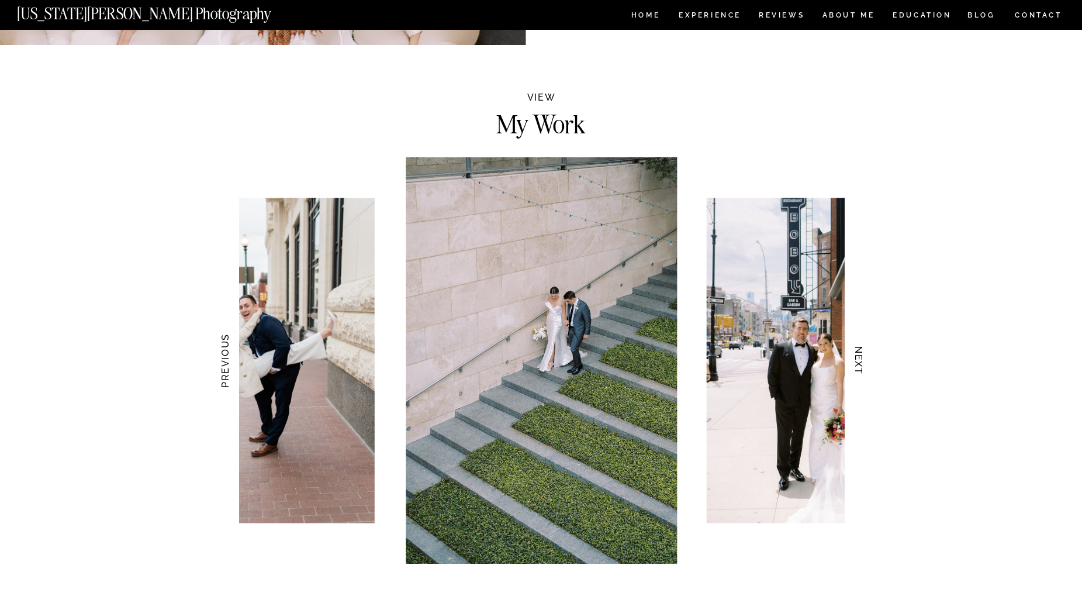
click at [863, 358] on h3 "NEXT" at bounding box center [858, 361] width 12 height 74
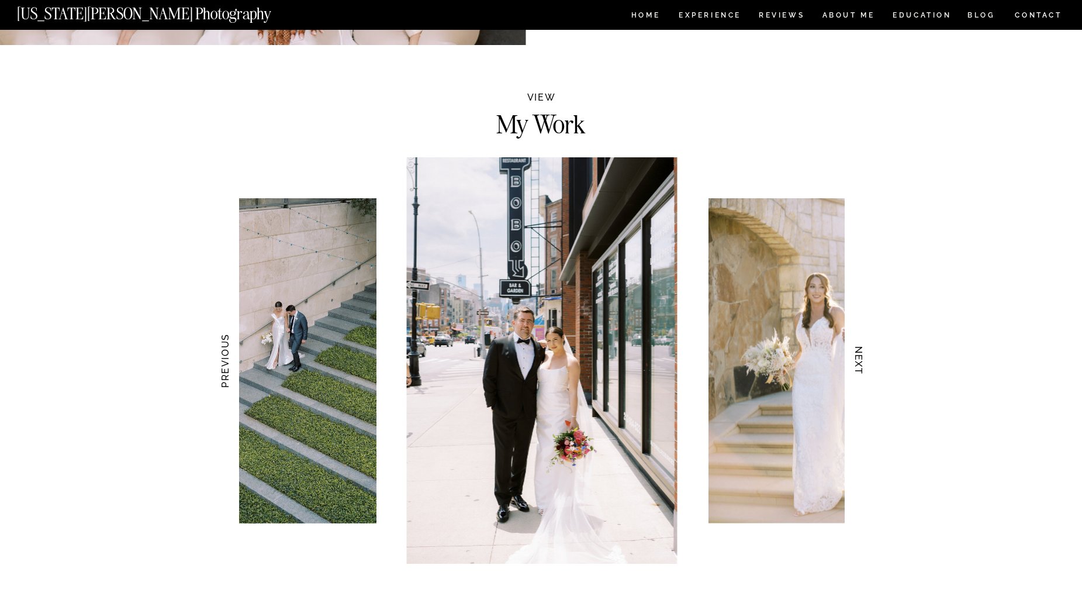
click at [863, 358] on h3 "NEXT" at bounding box center [858, 361] width 12 height 74
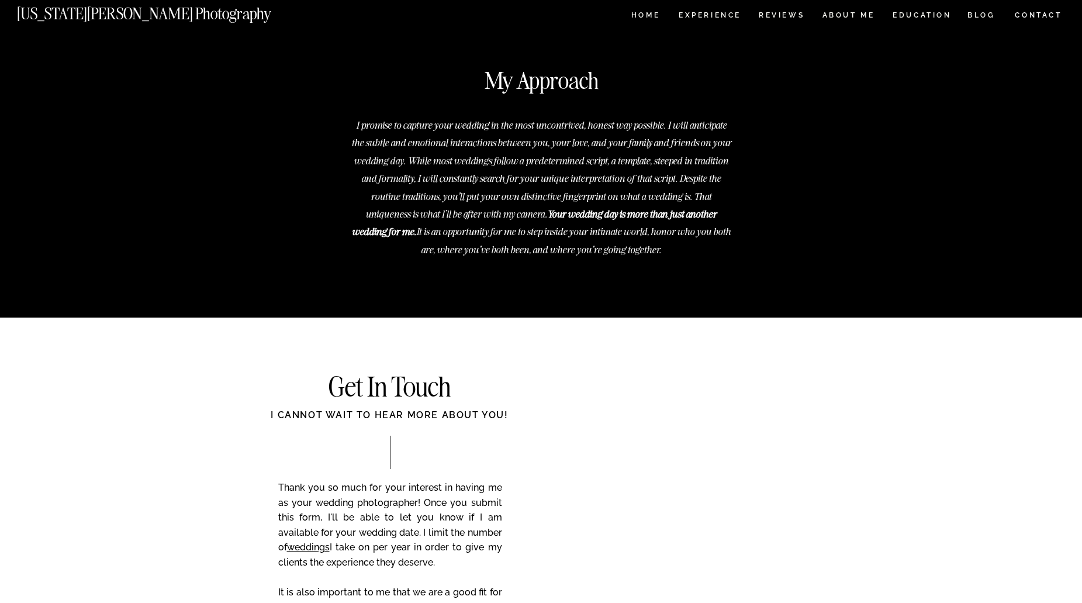
scroll to position [4326, 0]
